Goal: Information Seeking & Learning: Check status

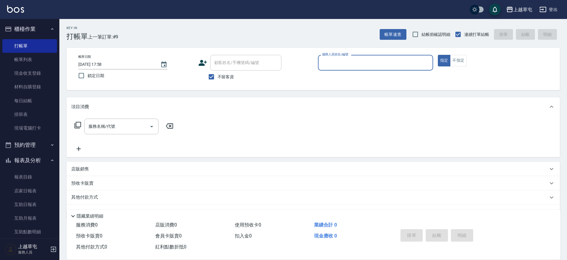
scroll to position [16, 0]
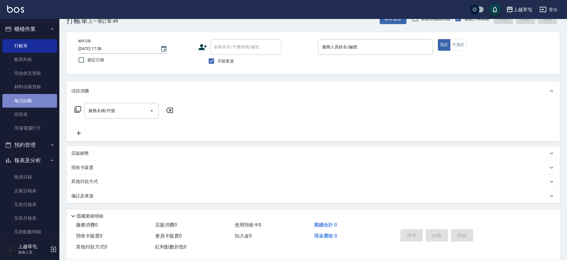
click at [32, 102] on link "每日結帳" at bounding box center [29, 101] width 55 height 14
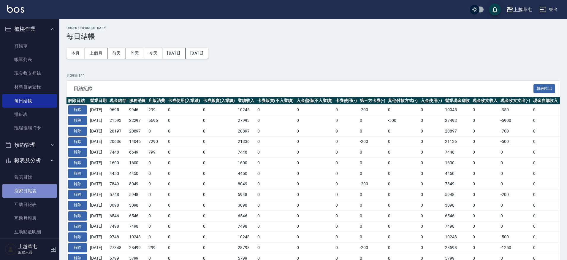
click at [32, 185] on link "店家日報表" at bounding box center [29, 191] width 55 height 14
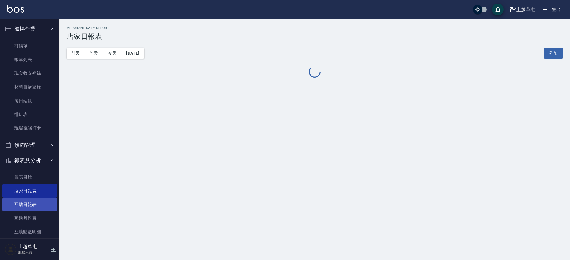
click at [31, 209] on link "互助日報表" at bounding box center [29, 205] width 55 height 14
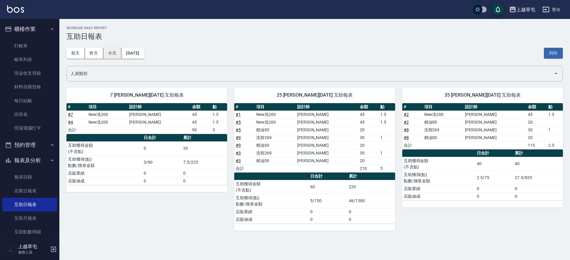
click at [108, 55] on button "今天" at bounding box center [112, 53] width 18 height 11
click at [97, 54] on button "昨天" at bounding box center [94, 53] width 18 height 11
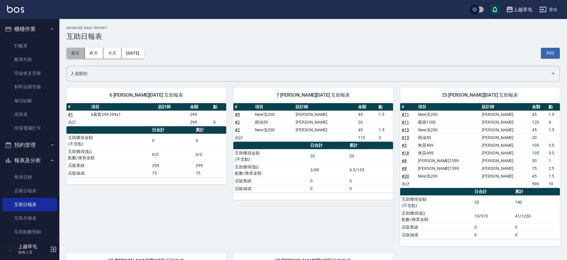
click at [71, 57] on button "前天" at bounding box center [76, 53] width 18 height 11
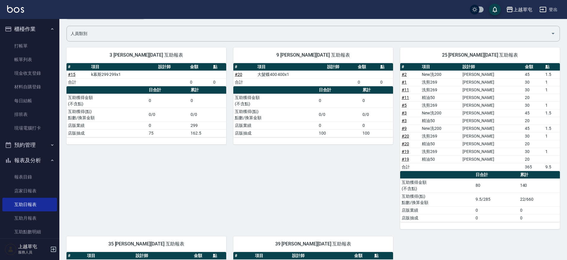
scroll to position [49, 0]
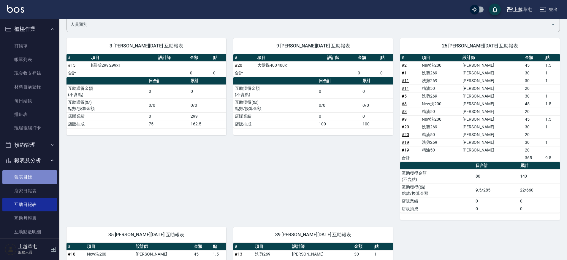
click at [34, 181] on link "報表目錄" at bounding box center [29, 177] width 55 height 14
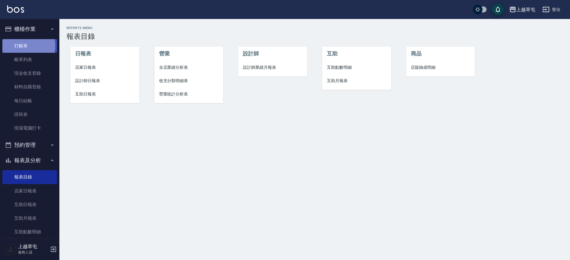
click at [25, 45] on link "打帳單" at bounding box center [29, 46] width 55 height 14
